Goal: Information Seeking & Learning: Learn about a topic

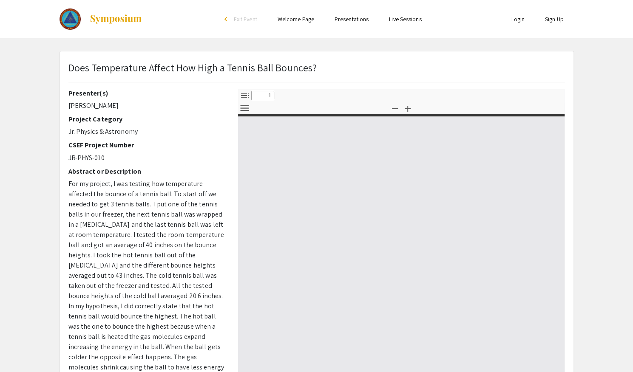
select select "custom"
type input "0"
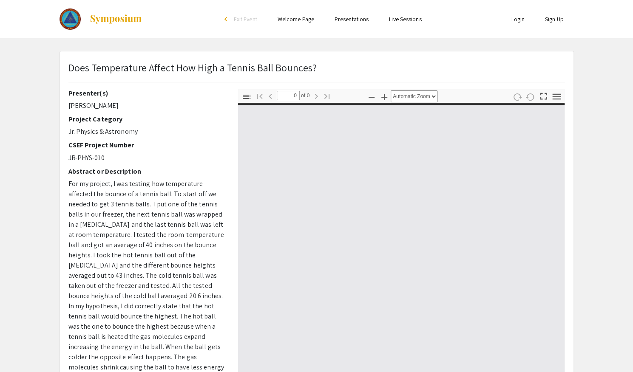
select select "custom"
type input "1"
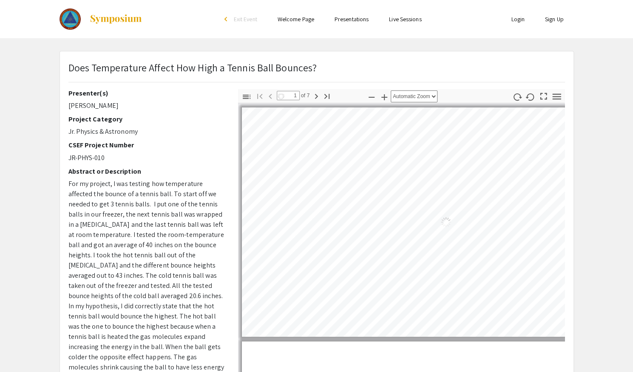
select select "auto"
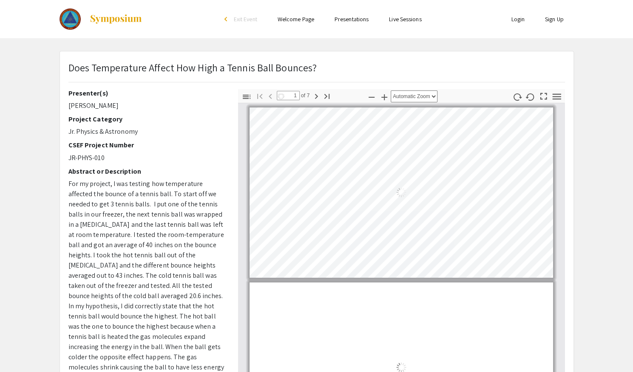
scroll to position [1, 0]
click at [606, 53] on app-presentation "Does Temperature Affect How High a Tennis Ball Bounces? Presenter(s) Lucas Mill…" at bounding box center [316, 266] width 633 height 430
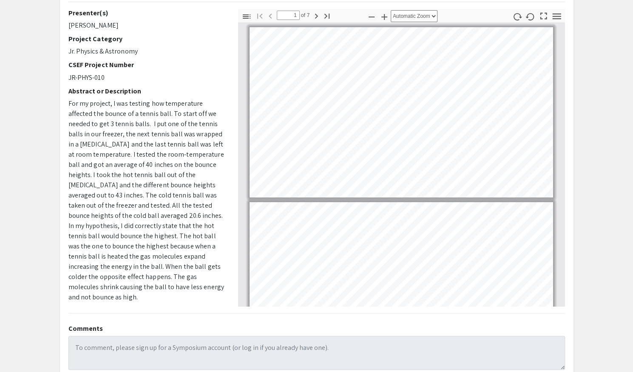
scroll to position [81, 0]
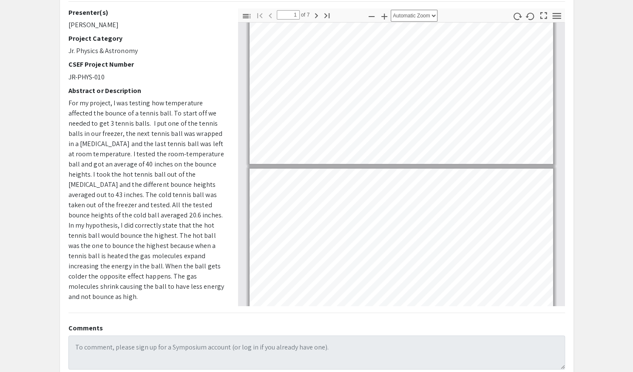
type input "2"
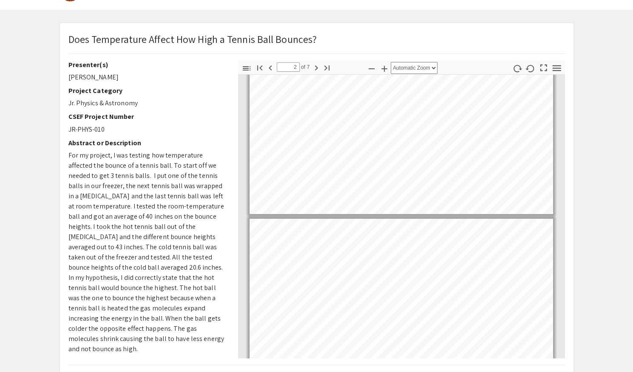
scroll to position [0, 0]
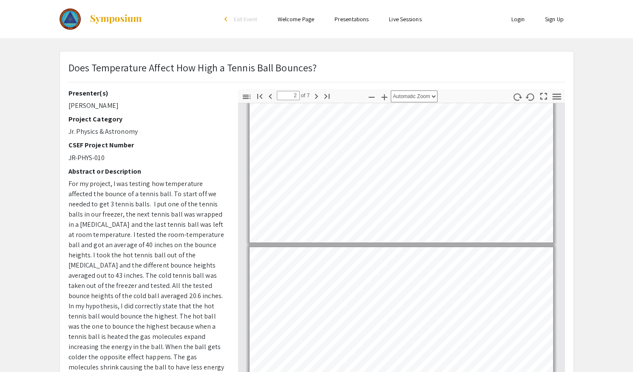
click at [187, 37] on div at bounding box center [145, 19] width 170 height 38
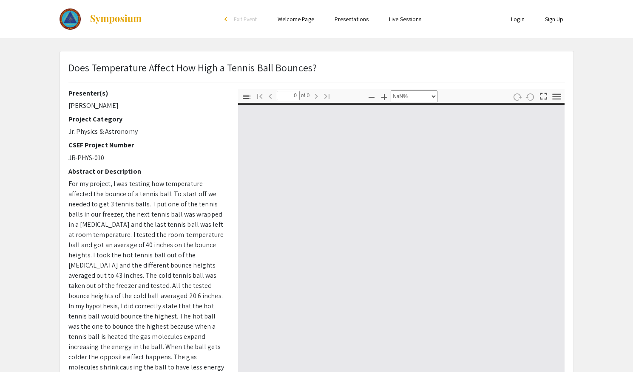
select select "custom"
type input "1"
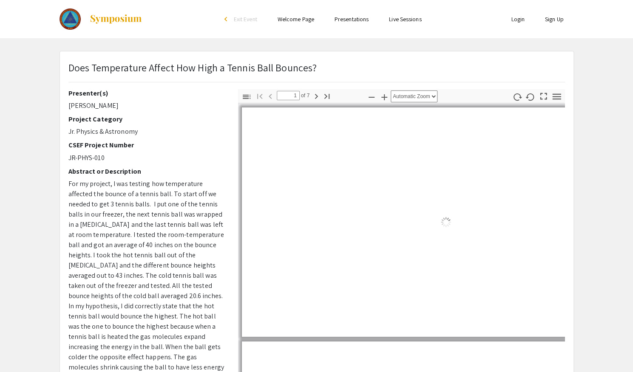
select select "auto"
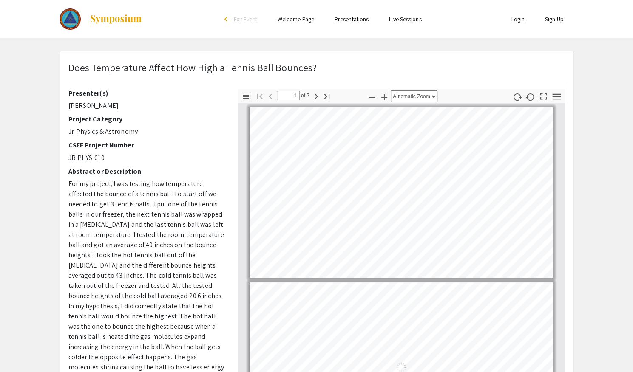
scroll to position [1, 0]
